Goal: Find specific page/section: Find specific page/section

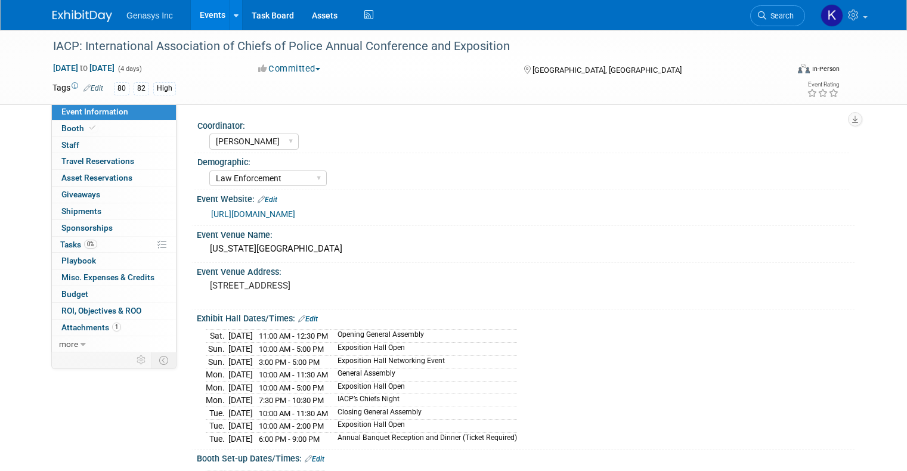
select select "Kate"
select select "Law Enforcement"
select select "No"
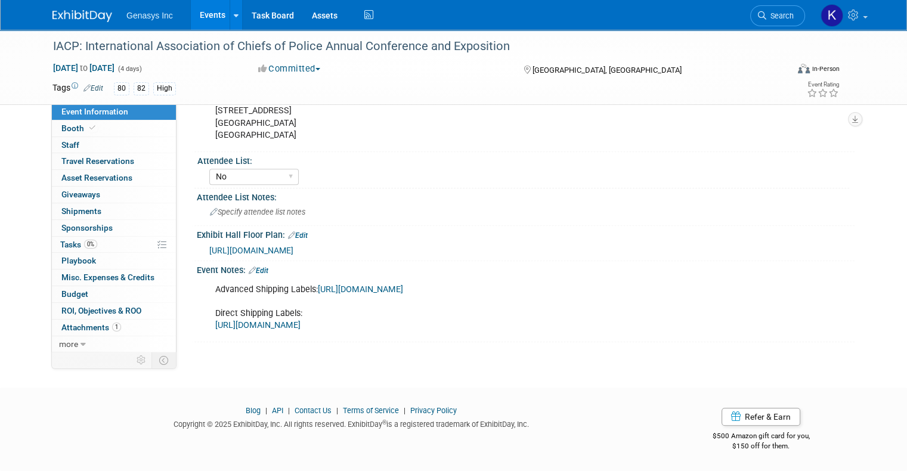
click at [193, 16] on link "Events" at bounding box center [213, 15] width 44 height 30
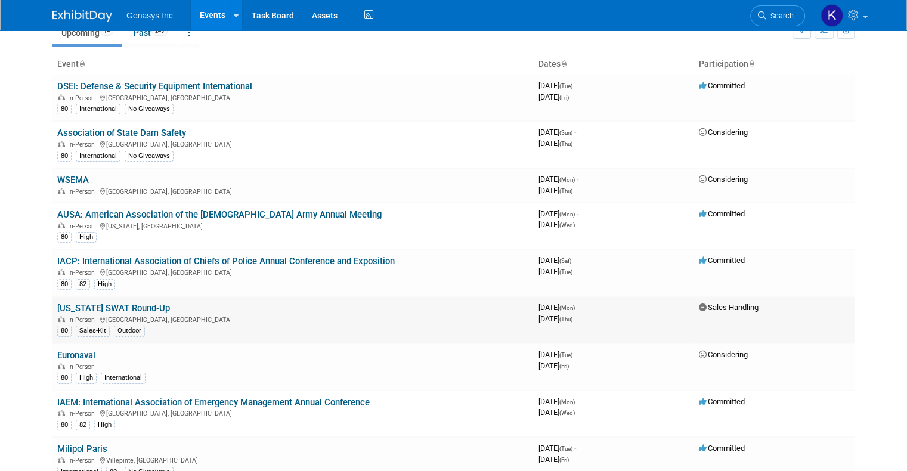
scroll to position [89, 0]
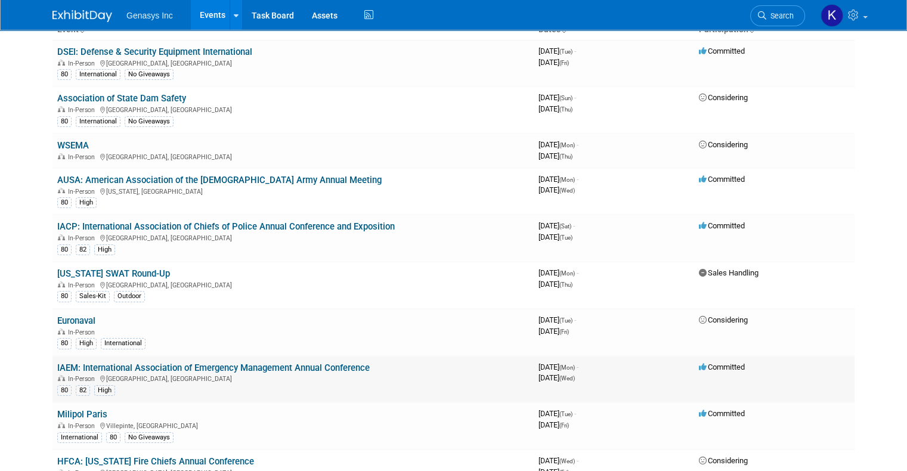
click at [131, 362] on link "IAEM: International Association of Emergency Management Annual Conference" at bounding box center [213, 367] width 312 height 11
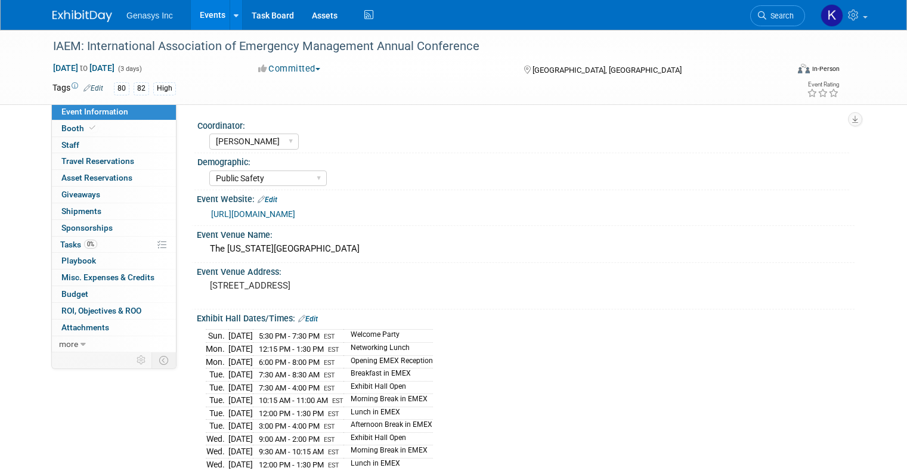
select select "[PERSON_NAME]"
select select "Public Safety"
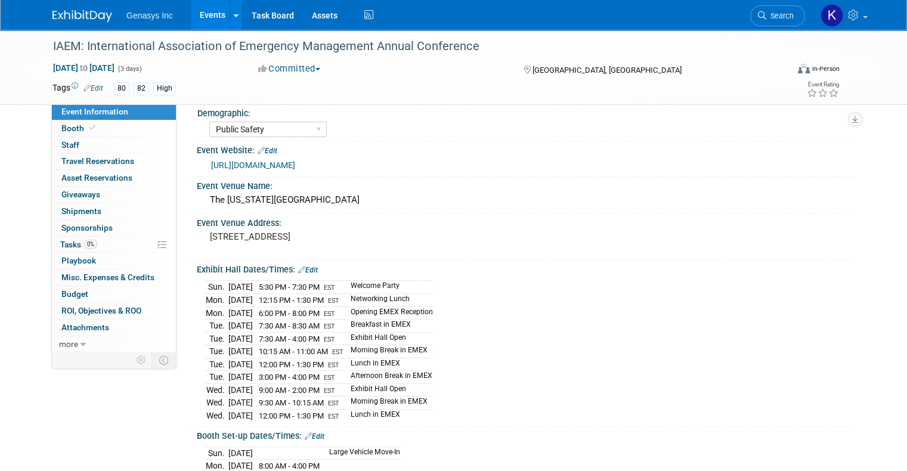
scroll to position [156, 0]
